Goal: Information Seeking & Learning: Understand process/instructions

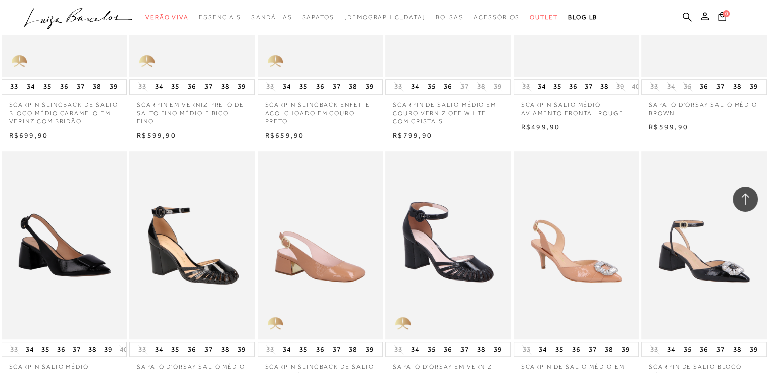
click at [86, 18] on icon ".a{fill-rule:evenodd;}" at bounding box center [78, 18] width 109 height 21
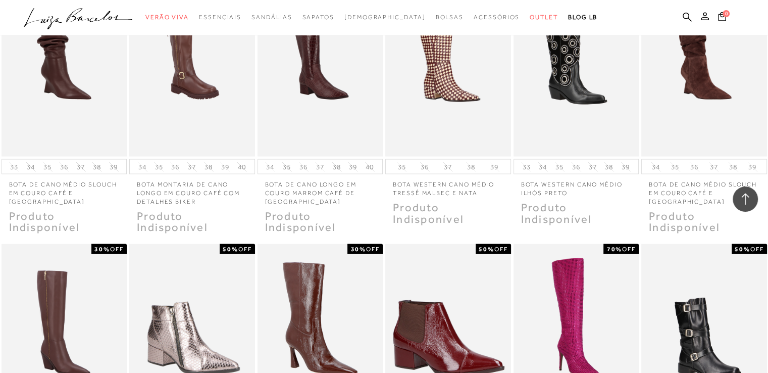
scroll to position [5779, 0]
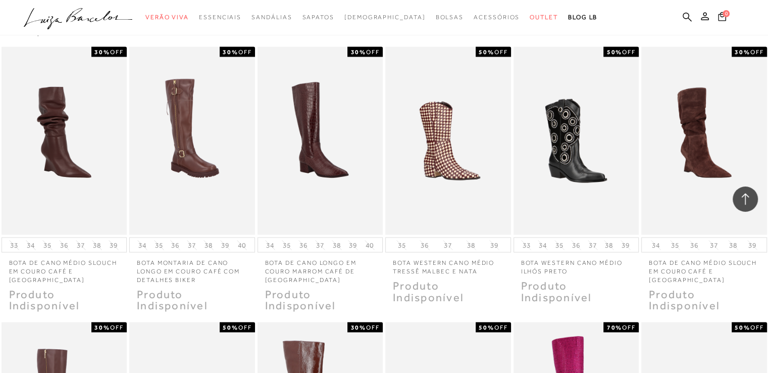
click at [74, 15] on icon at bounding box center [78, 15] width 23 height 14
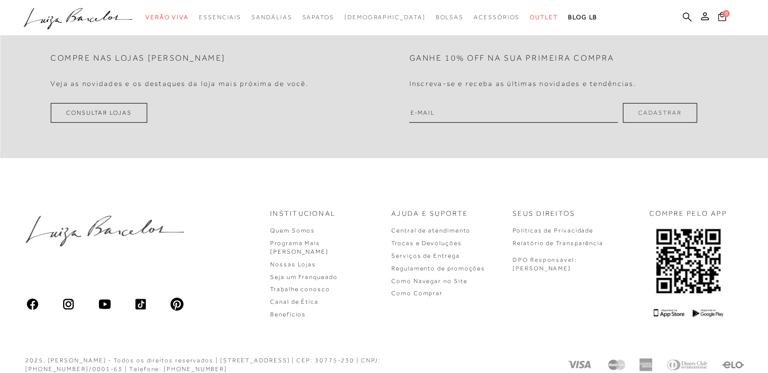
scroll to position [3051, 0]
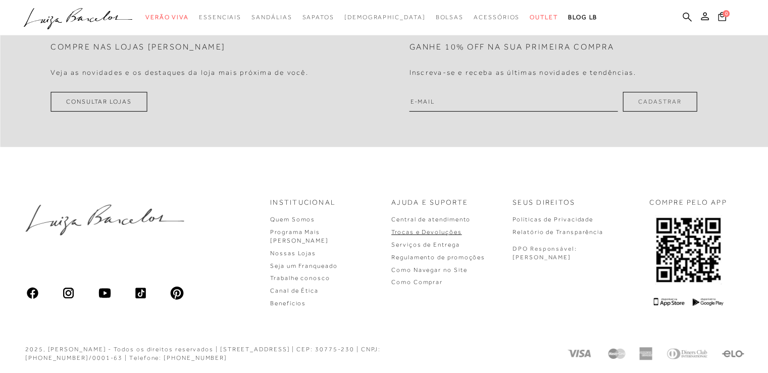
click at [461, 229] on link "Trocas e Devoluções" at bounding box center [426, 231] width 70 height 7
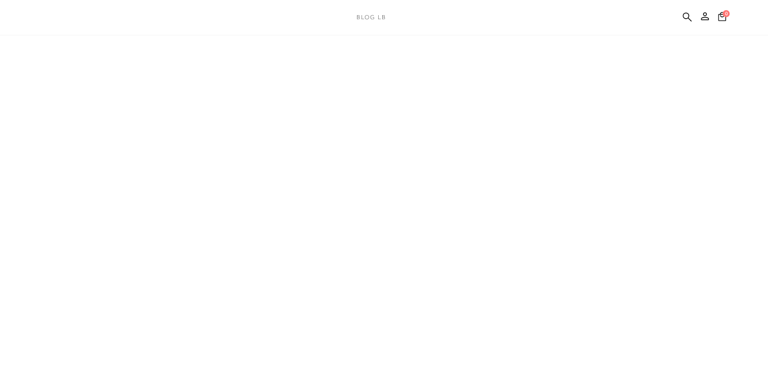
scroll to position [16, 0]
